Goal: Task Accomplishment & Management: Use online tool/utility

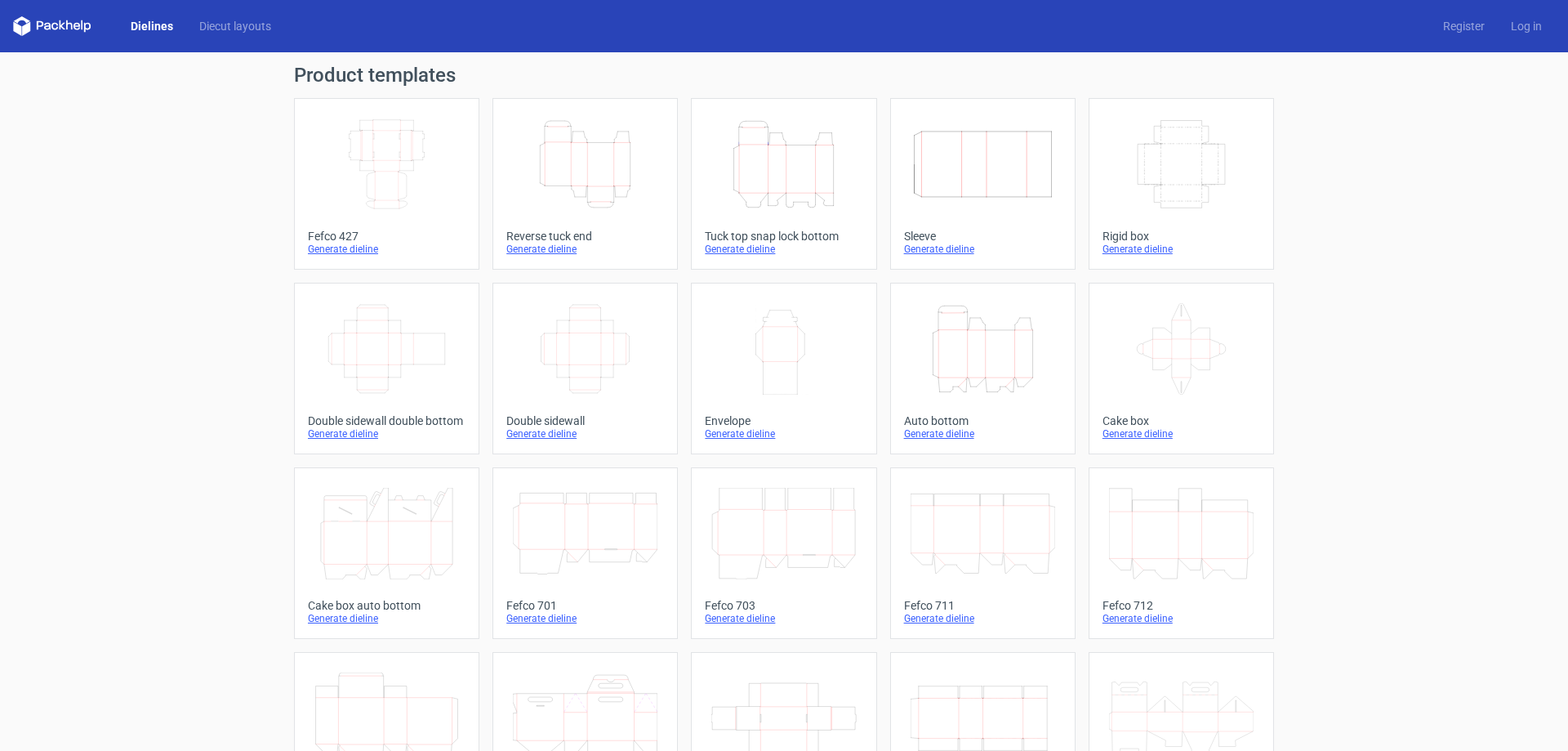
click at [410, 171] on icon "Width Depth Height" at bounding box center [387, 164] width 144 height 92
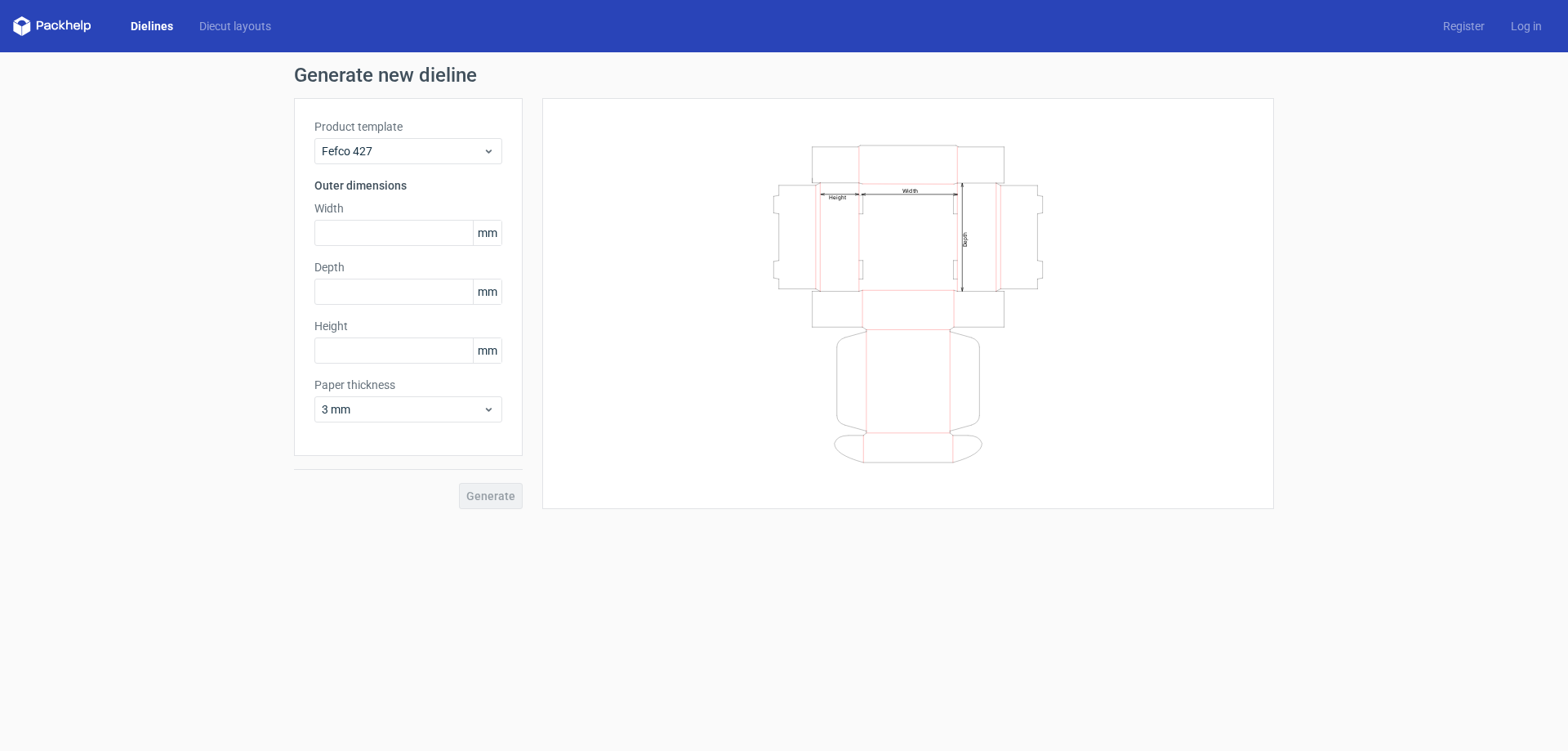
click at [482, 229] on span "mm" at bounding box center [487, 232] width 29 height 24
click at [488, 234] on span "mm" at bounding box center [487, 232] width 29 height 24
click at [356, 225] on input "text" at bounding box center [408, 232] width 188 height 26
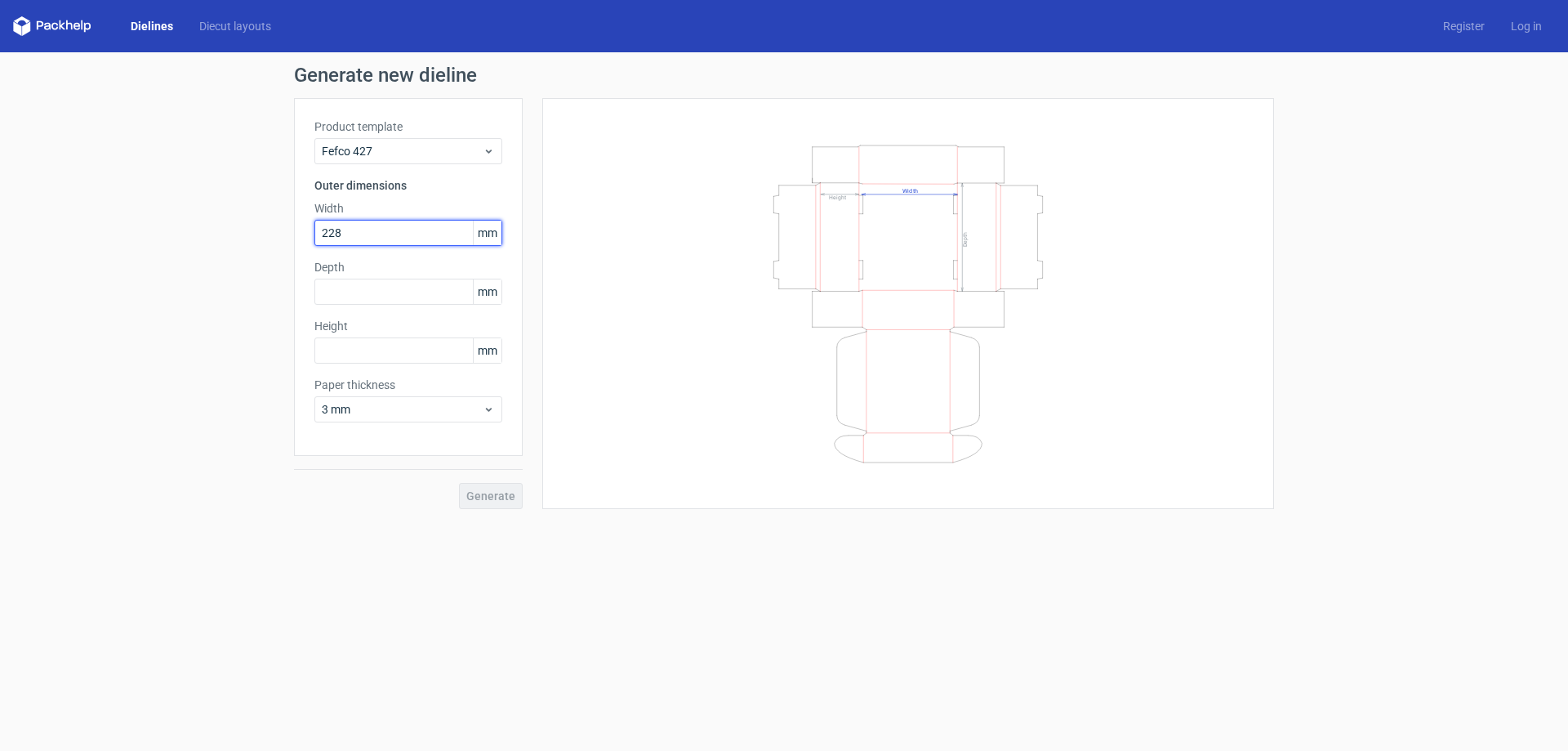
type input "228"
type input "88"
type input "50"
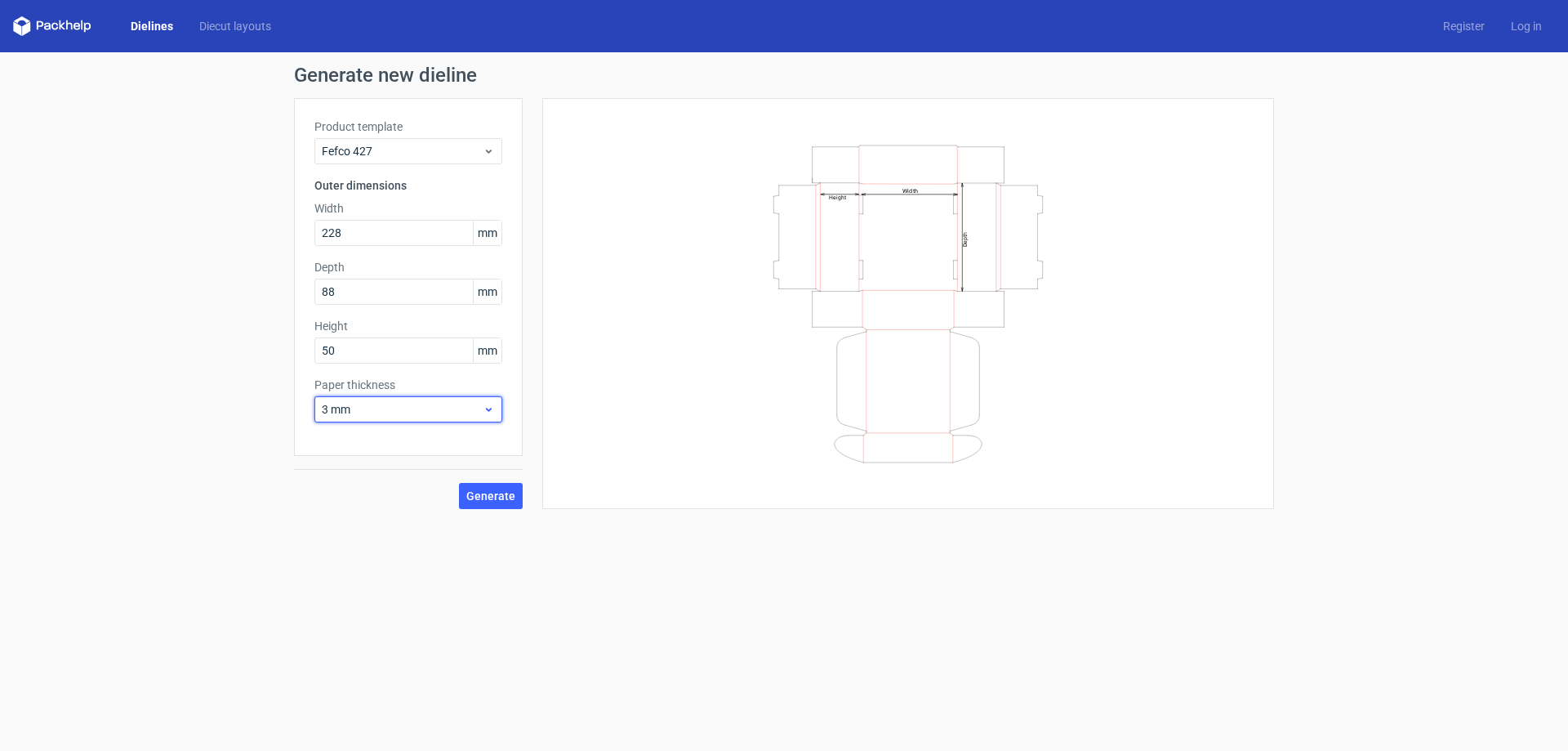
click at [484, 408] on icon at bounding box center [488, 409] width 12 height 13
click at [427, 500] on div "1 mm" at bounding box center [408, 497] width 175 height 26
click at [495, 496] on span "Generate" at bounding box center [491, 495] width 49 height 11
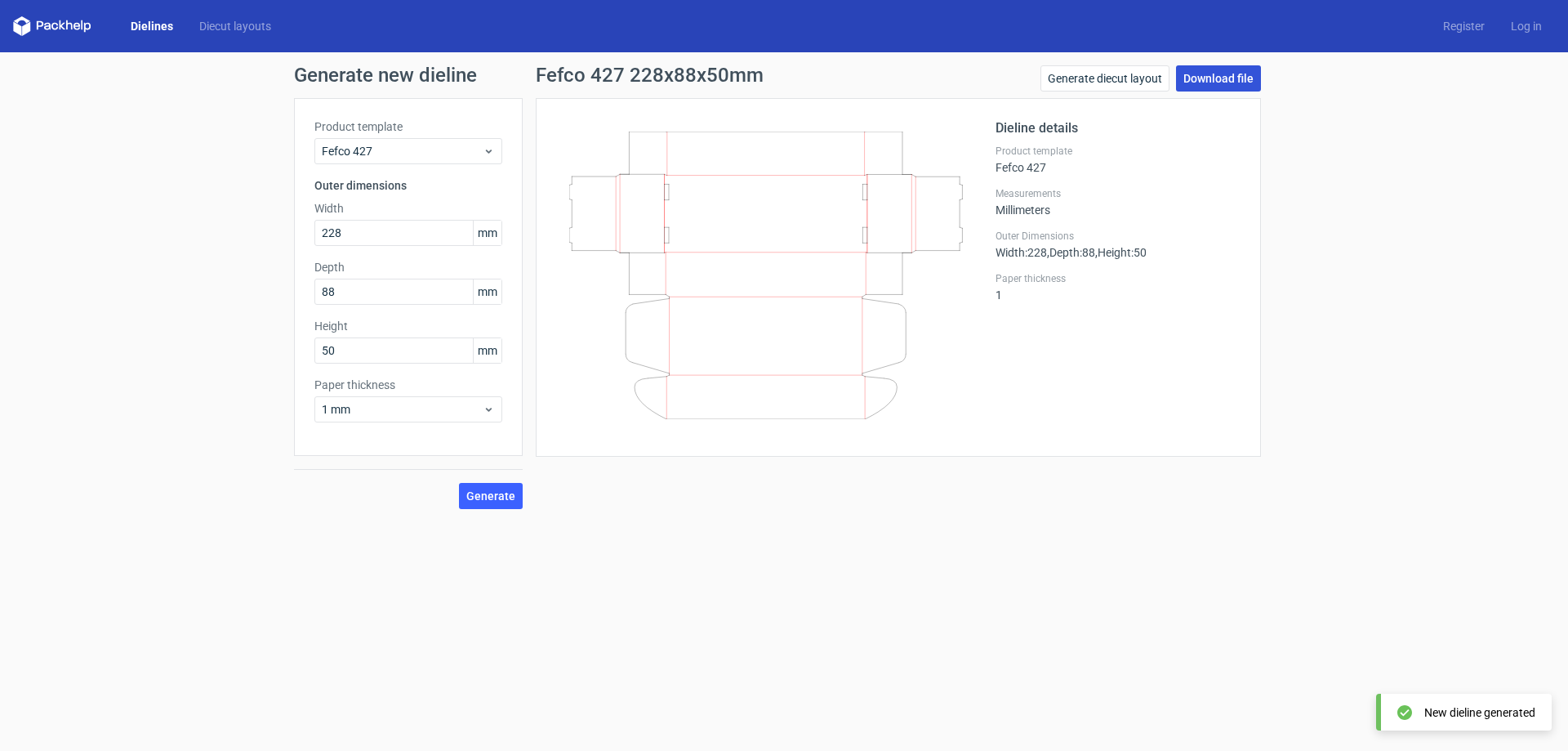
click at [1192, 79] on link "Download file" at bounding box center [1218, 79] width 85 height 26
drag, startPoint x: 566, startPoint y: 125, endPoint x: 885, endPoint y: 416, distance: 431.8
click at [885, 416] on div at bounding box center [776, 277] width 440 height 318
click at [1119, 78] on link "Generate diecut layout" at bounding box center [1104, 79] width 129 height 26
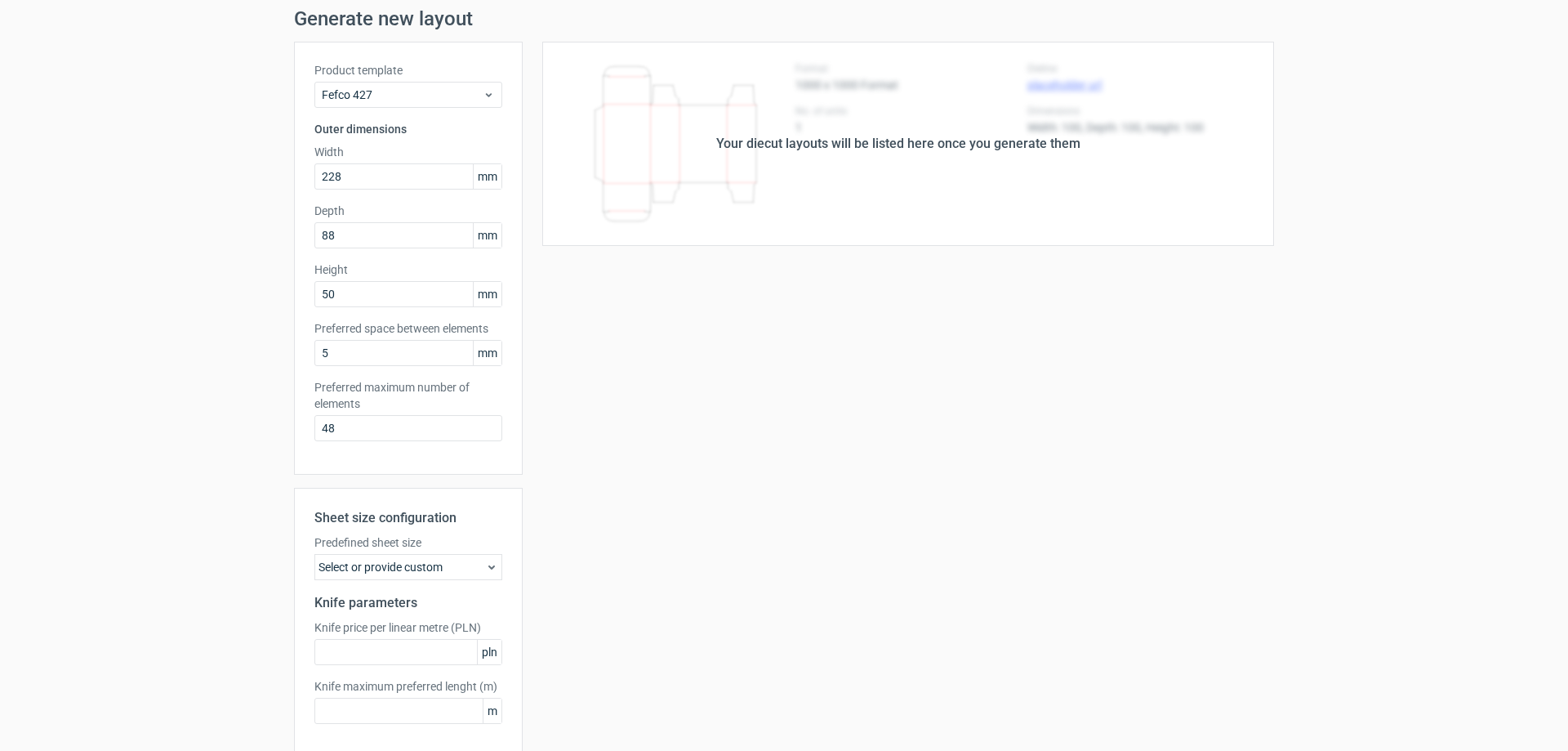
scroll to position [129, 0]
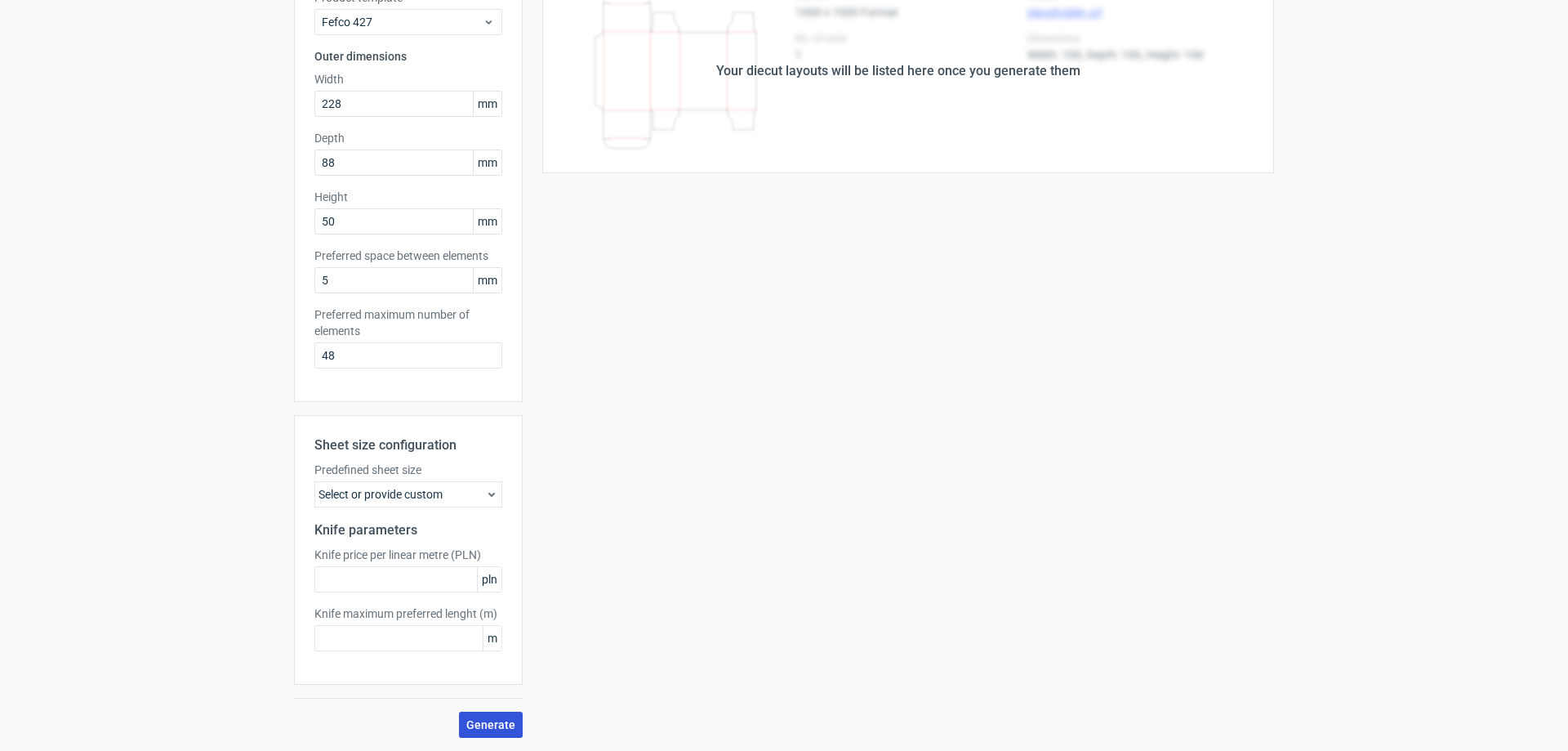
click at [482, 725] on span "Generate" at bounding box center [491, 724] width 49 height 11
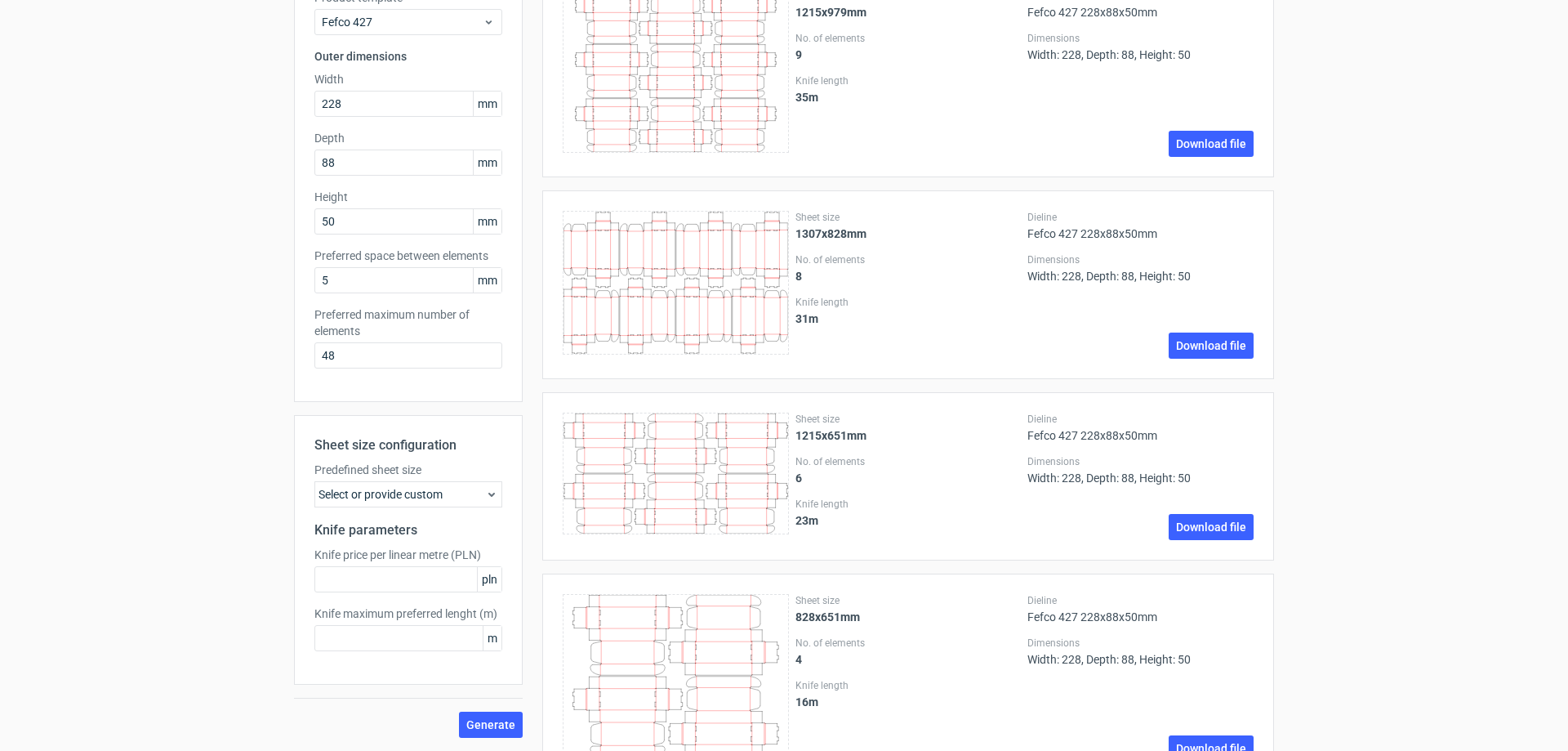
scroll to position [0, 0]
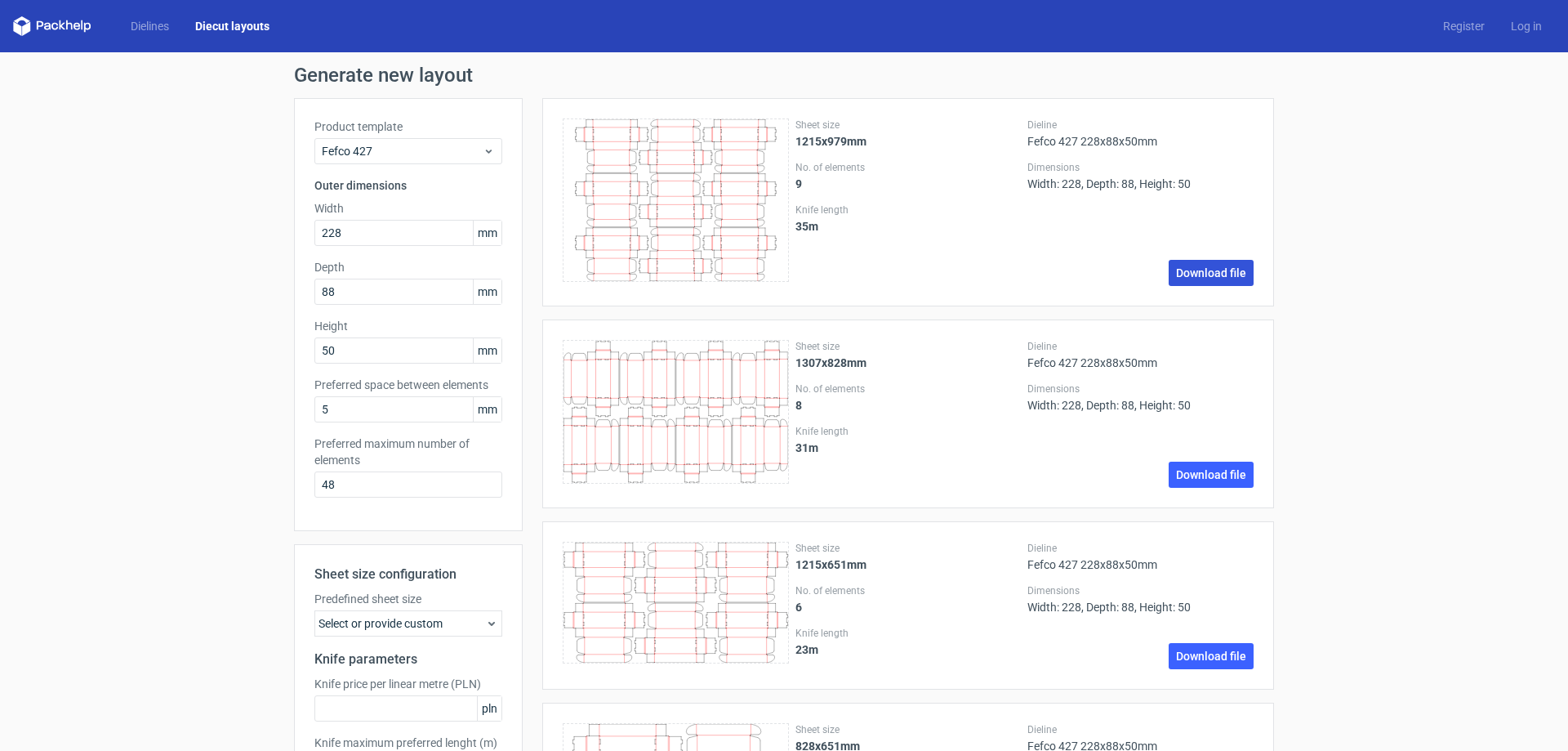
click at [1203, 273] on link "Download file" at bounding box center [1212, 273] width 85 height 26
click at [139, 24] on link "Dielines" at bounding box center [150, 26] width 65 height 17
